Goal: Task Accomplishment & Management: Complete application form

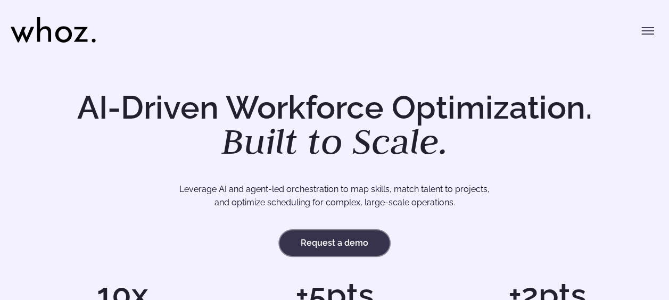
drag, startPoint x: 323, startPoint y: 243, endPoint x: 331, endPoint y: 251, distance: 11.7
click at [323, 243] on link "Request a demo" at bounding box center [334, 243] width 110 height 26
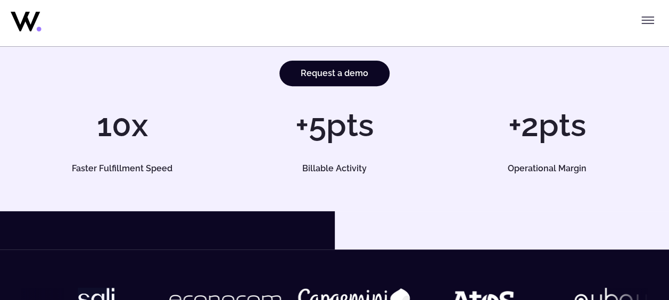
scroll to position [53, 0]
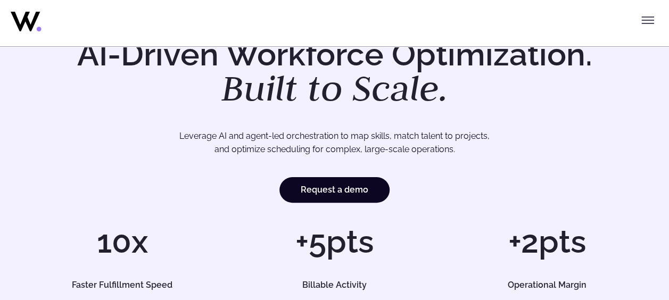
click at [653, 23] on button "Toggle menu" at bounding box center [647, 20] width 21 height 21
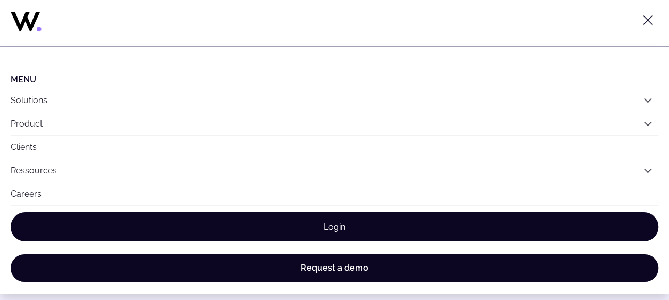
click at [379, 221] on link "Login" at bounding box center [334, 226] width 647 height 29
